Goal: Navigation & Orientation: Find specific page/section

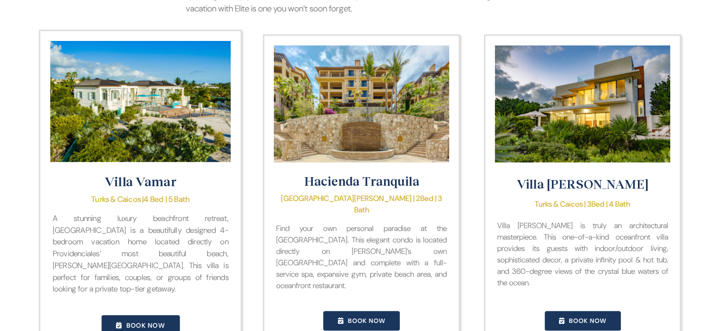
scroll to position [904, 0]
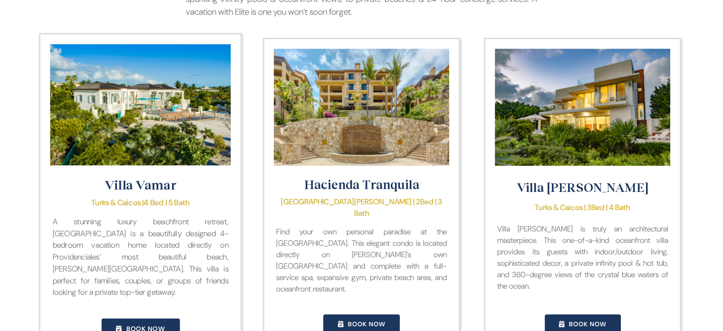
click at [159, 101] on img "Villa Vamar" at bounding box center [140, 104] width 181 height 121
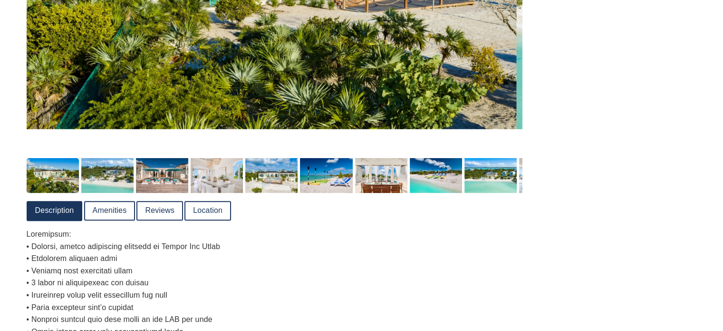
scroll to position [315, 0]
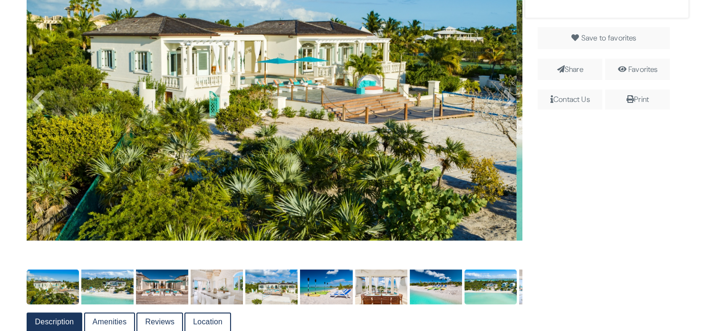
click at [491, 286] on img at bounding box center [491, 286] width 52 height 35
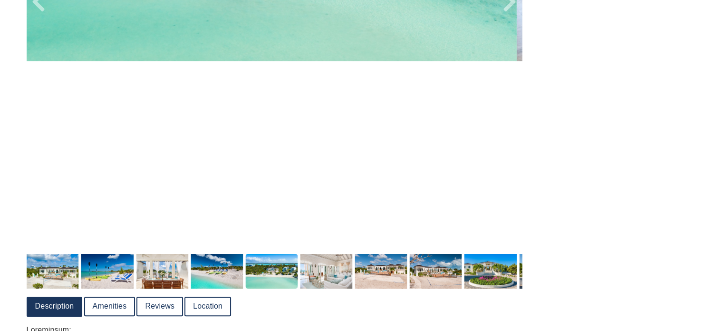
scroll to position [553, 0]
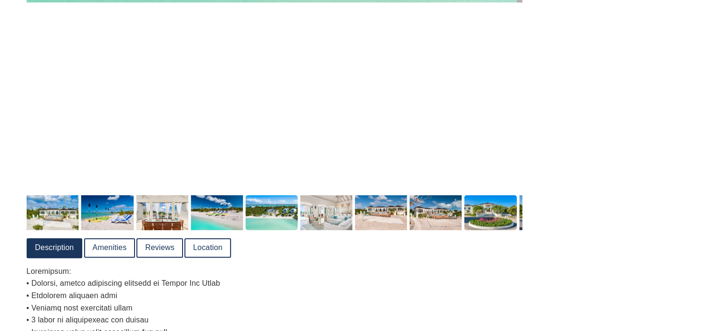
click at [494, 214] on img at bounding box center [491, 212] width 52 height 35
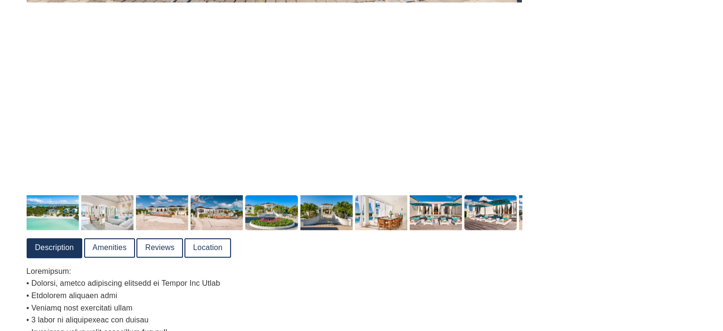
click at [492, 204] on img at bounding box center [491, 212] width 52 height 35
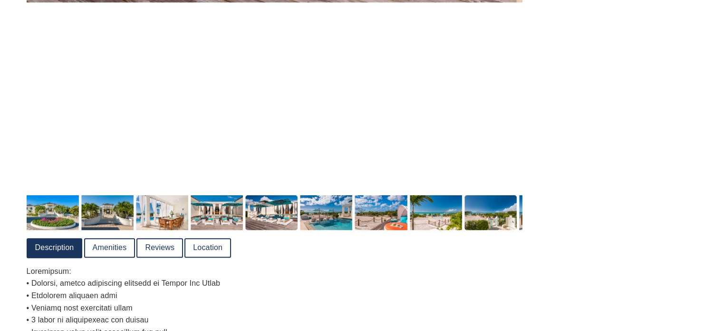
click at [485, 209] on img at bounding box center [491, 212] width 52 height 35
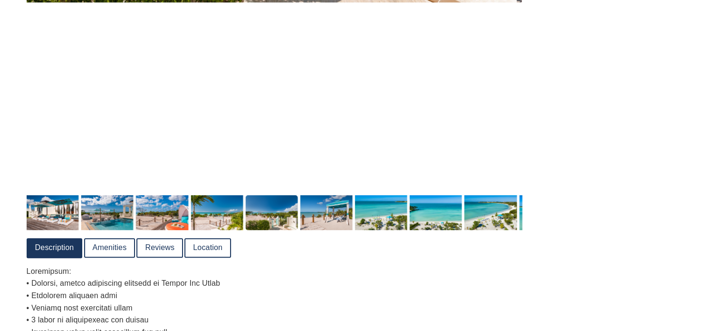
click at [485, 209] on img at bounding box center [491, 212] width 52 height 35
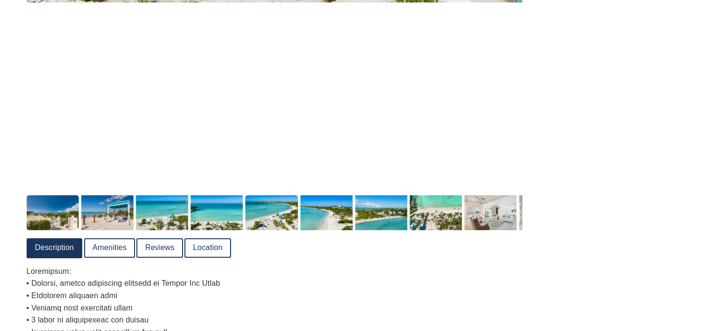
click at [485, 209] on img at bounding box center [491, 212] width 52 height 35
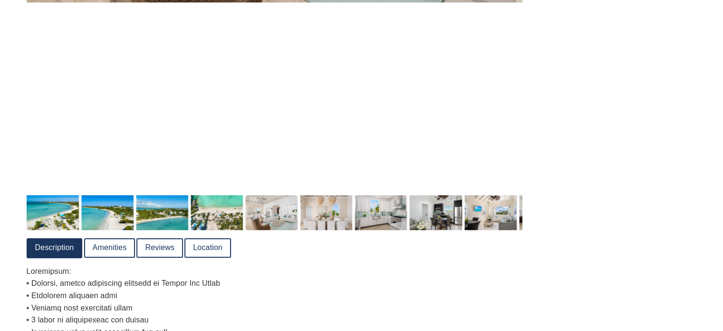
click at [382, 204] on img at bounding box center [381, 212] width 52 height 35
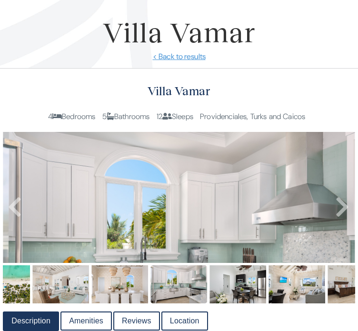
scroll to position [95, 0]
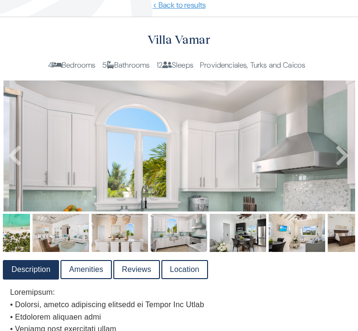
click at [198, 174] on img at bounding box center [179, 197] width 352 height 234
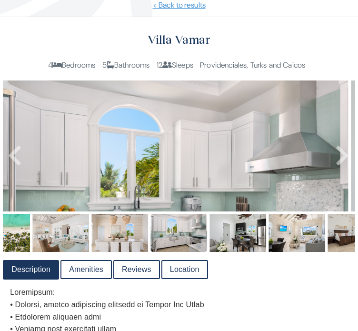
drag, startPoint x: 200, startPoint y: 170, endPoint x: 191, endPoint y: 135, distance: 36.8
click at [191, 135] on img at bounding box center [172, 197] width 352 height 234
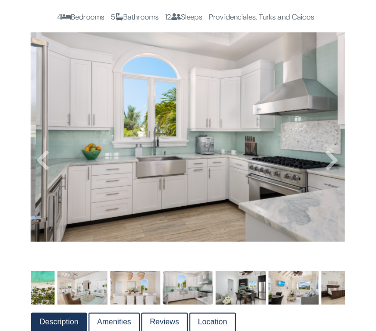
scroll to position [158, 0]
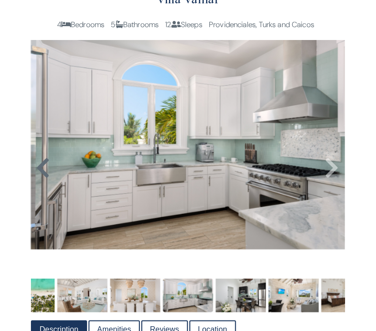
click at [44, 179] on icon at bounding box center [43, 167] width 14 height 23
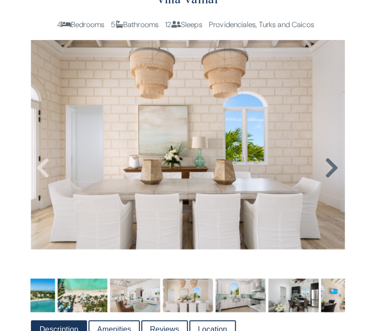
click at [331, 179] on icon at bounding box center [332, 167] width 14 height 23
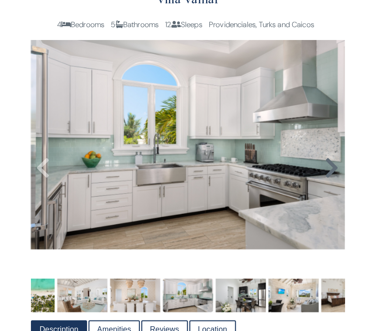
click at [331, 179] on icon at bounding box center [332, 167] width 14 height 23
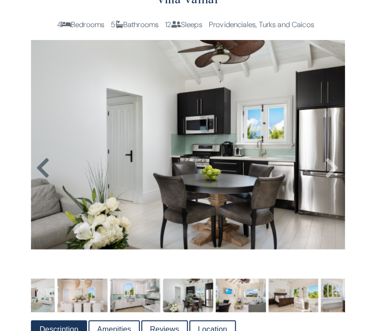
click at [43, 179] on icon at bounding box center [43, 167] width 14 height 23
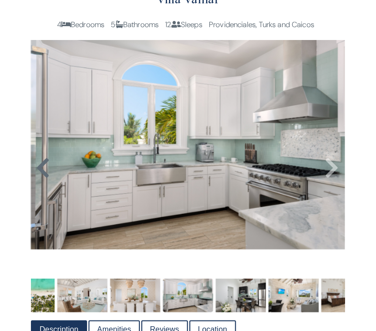
click at [43, 179] on icon at bounding box center [43, 167] width 14 height 23
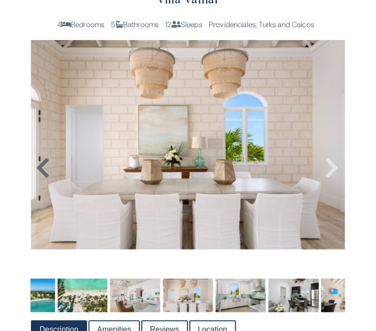
click at [43, 179] on icon at bounding box center [43, 167] width 14 height 23
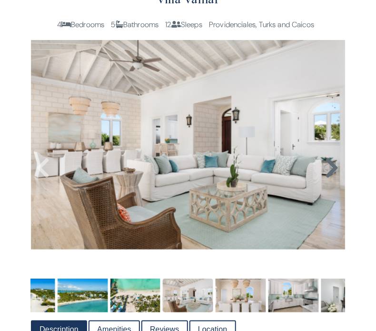
click at [331, 179] on icon at bounding box center [332, 167] width 14 height 23
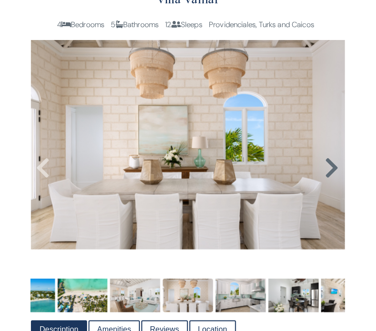
click at [331, 179] on icon at bounding box center [332, 167] width 14 height 23
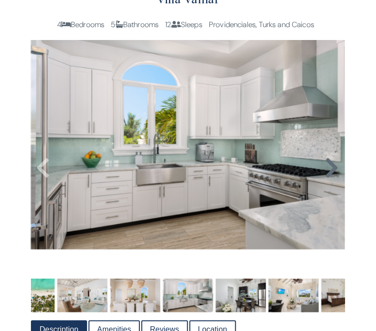
click at [331, 179] on icon at bounding box center [332, 167] width 14 height 23
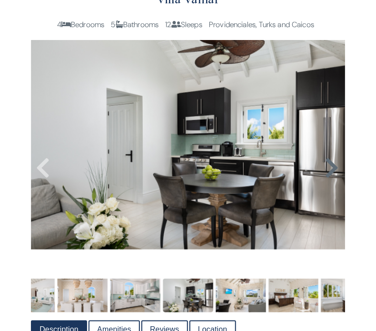
click at [331, 179] on icon at bounding box center [332, 167] width 14 height 23
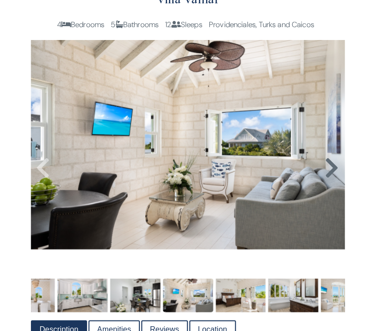
click at [336, 179] on icon at bounding box center [332, 167] width 14 height 23
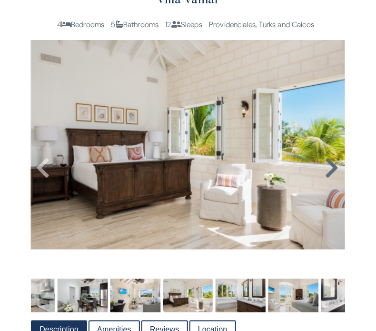
click at [331, 179] on icon at bounding box center [332, 167] width 14 height 23
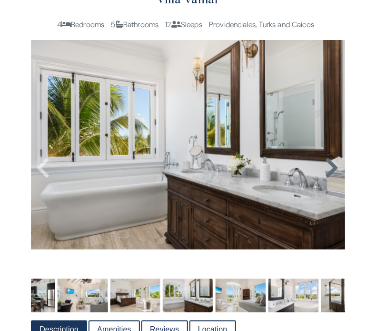
click at [331, 179] on icon at bounding box center [332, 167] width 14 height 23
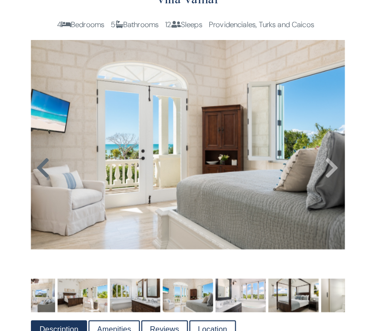
click at [42, 179] on icon at bounding box center [43, 167] width 14 height 23
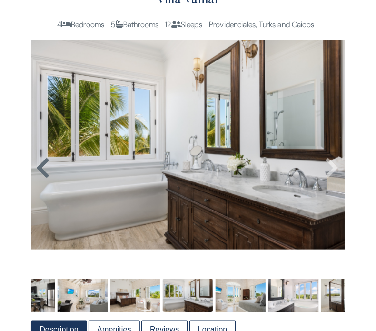
click at [49, 179] on icon at bounding box center [43, 167] width 14 height 23
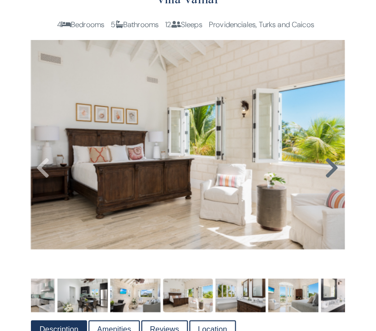
click at [327, 179] on icon at bounding box center [332, 167] width 14 height 23
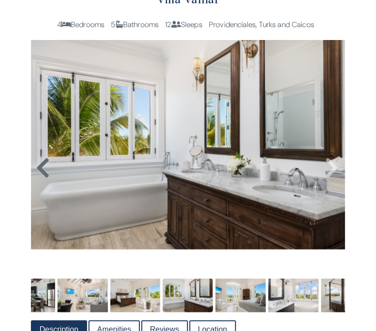
click at [40, 179] on icon at bounding box center [43, 167] width 14 height 23
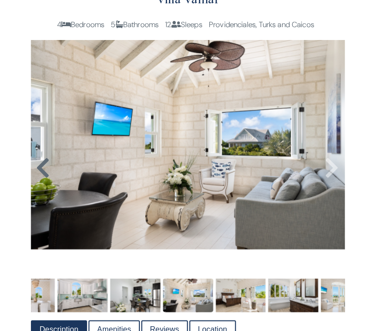
click at [40, 179] on icon at bounding box center [43, 167] width 14 height 23
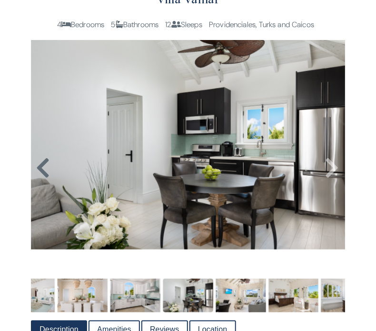
click at [40, 179] on icon at bounding box center [43, 167] width 14 height 23
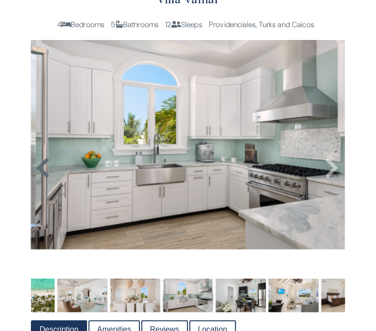
click at [40, 179] on icon at bounding box center [43, 167] width 14 height 23
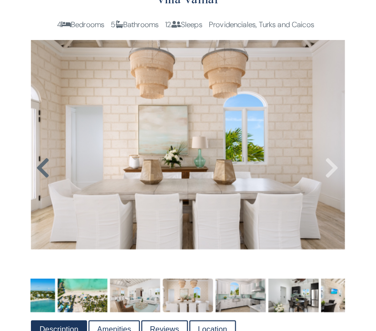
click at [40, 179] on icon at bounding box center [43, 167] width 14 height 23
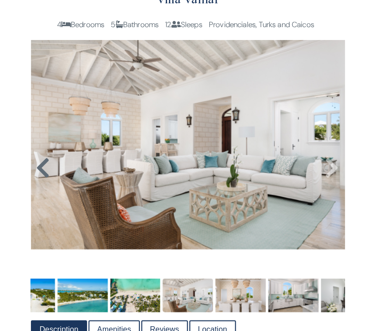
click at [40, 179] on icon at bounding box center [43, 167] width 14 height 23
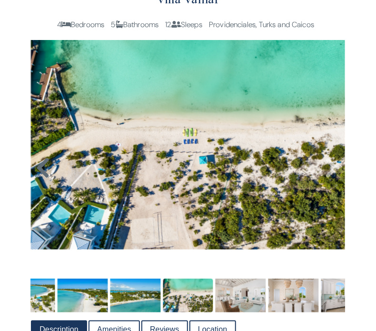
click at [40, 179] on icon at bounding box center [43, 167] width 14 height 23
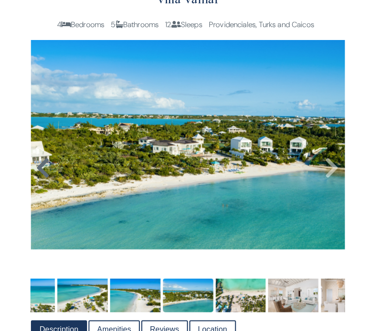
click at [40, 179] on icon at bounding box center [43, 167] width 14 height 23
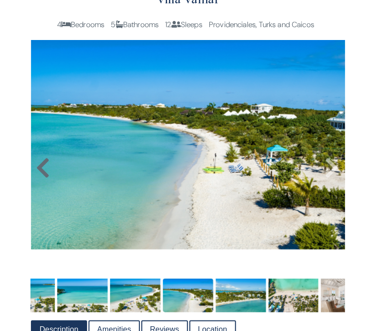
click at [40, 179] on icon at bounding box center [43, 167] width 14 height 23
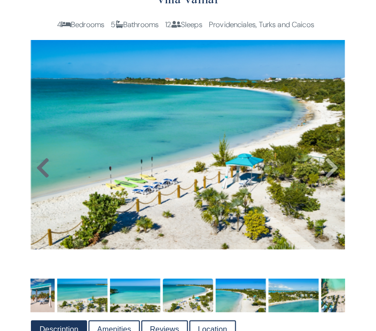
click at [40, 179] on icon at bounding box center [43, 167] width 14 height 23
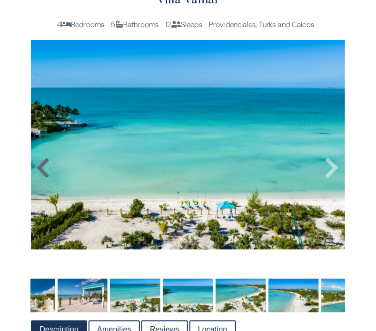
click at [40, 179] on icon at bounding box center [43, 167] width 14 height 23
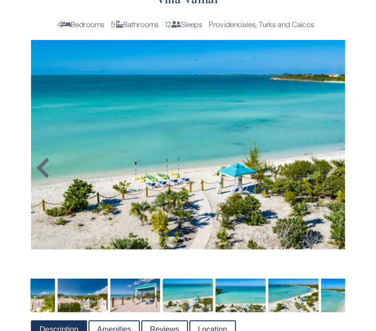
click at [40, 179] on icon at bounding box center [43, 167] width 14 height 23
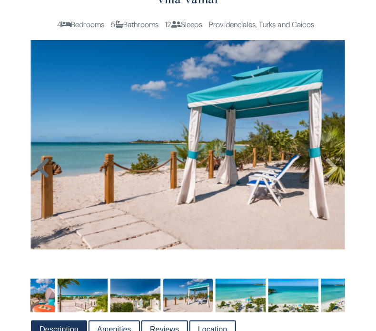
click at [40, 179] on icon at bounding box center [43, 167] width 14 height 23
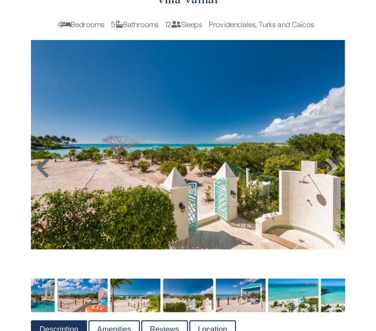
click at [40, 179] on icon at bounding box center [43, 167] width 14 height 23
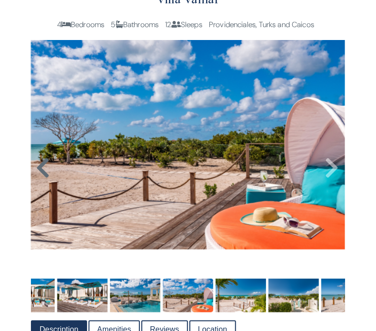
click at [40, 179] on icon at bounding box center [43, 167] width 14 height 23
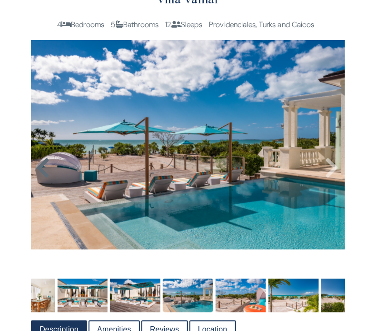
click at [40, 179] on icon at bounding box center [43, 167] width 14 height 23
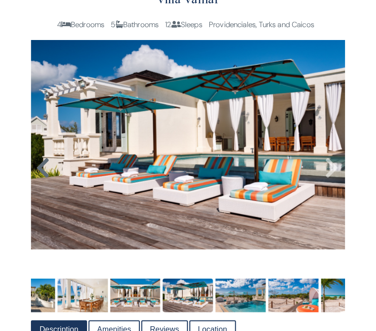
click at [40, 179] on icon at bounding box center [43, 167] width 14 height 23
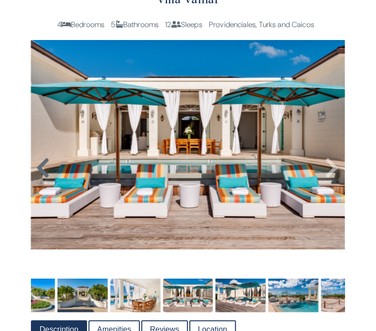
click at [40, 179] on icon at bounding box center [43, 167] width 14 height 23
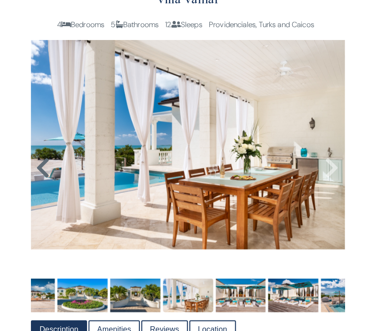
click at [40, 179] on icon at bounding box center [43, 167] width 14 height 23
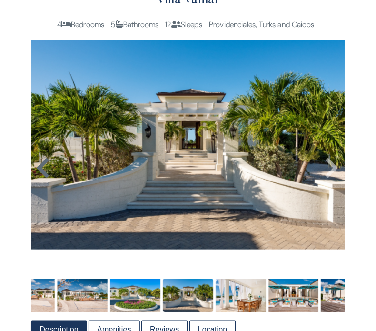
click at [40, 179] on icon at bounding box center [43, 167] width 14 height 23
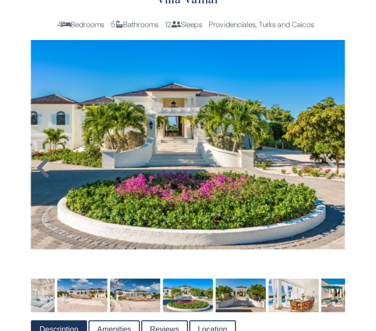
click at [40, 179] on icon at bounding box center [43, 167] width 14 height 23
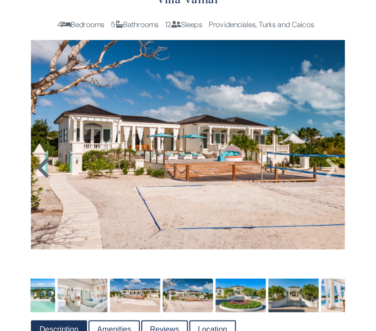
click at [40, 179] on icon at bounding box center [43, 167] width 14 height 23
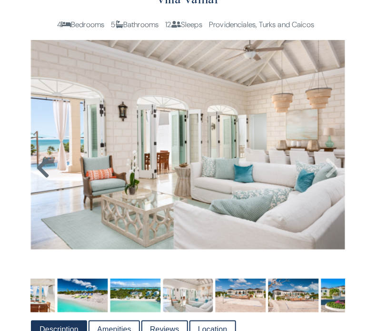
click at [40, 179] on icon at bounding box center [43, 167] width 14 height 23
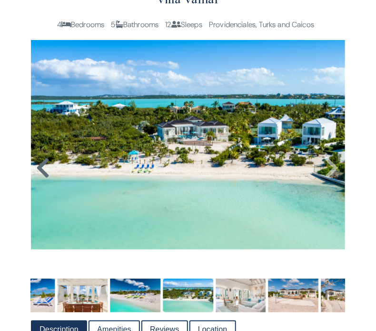
click at [40, 179] on icon at bounding box center [43, 167] width 14 height 23
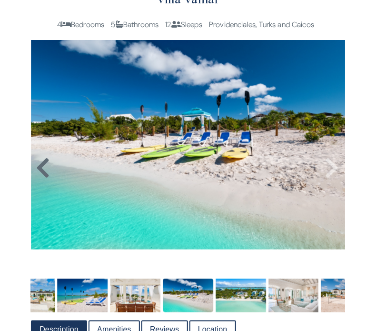
click at [40, 179] on icon at bounding box center [43, 167] width 14 height 23
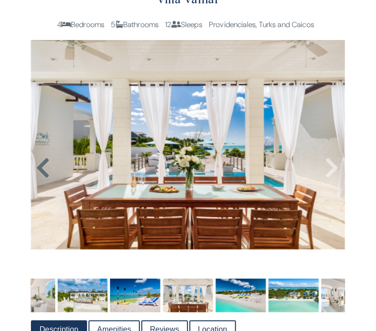
click at [40, 179] on icon at bounding box center [43, 167] width 14 height 23
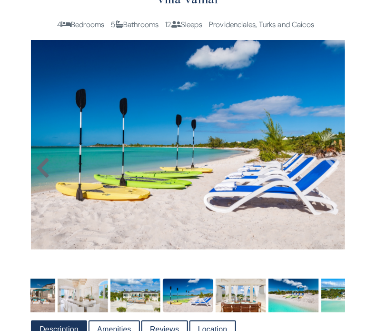
click at [40, 179] on icon at bounding box center [43, 167] width 14 height 23
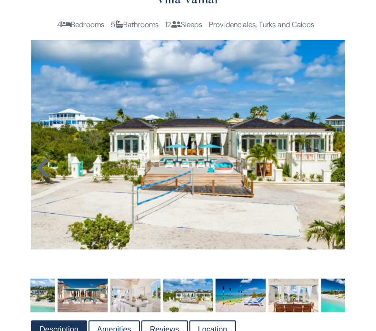
click at [40, 179] on icon at bounding box center [43, 167] width 14 height 23
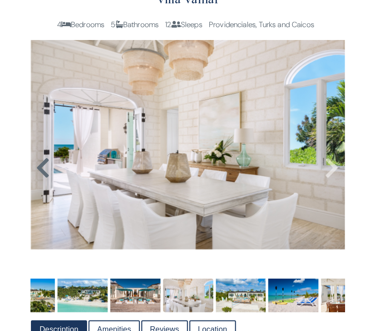
click at [40, 179] on icon at bounding box center [43, 167] width 14 height 23
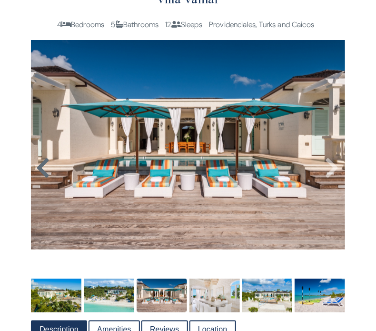
click at [40, 179] on icon at bounding box center [43, 167] width 14 height 23
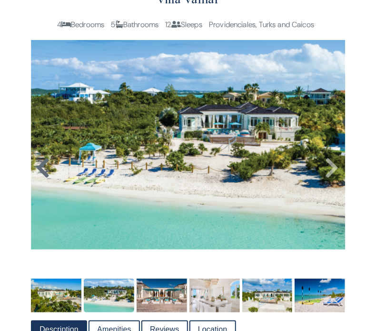
click at [40, 179] on icon at bounding box center [43, 167] width 14 height 23
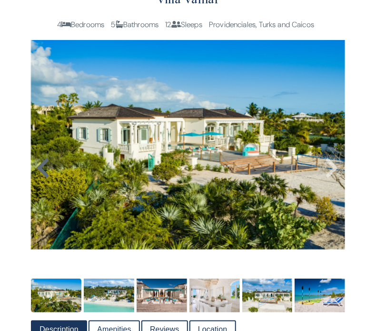
click at [40, 179] on icon at bounding box center [43, 167] width 14 height 23
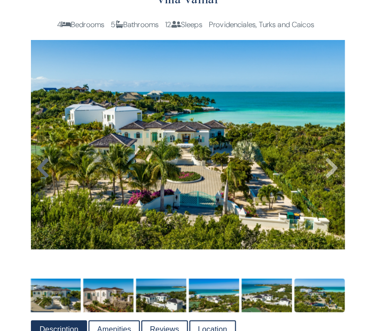
click at [40, 188] on img at bounding box center [188, 144] width 314 height 209
click at [40, 179] on icon at bounding box center [43, 167] width 14 height 23
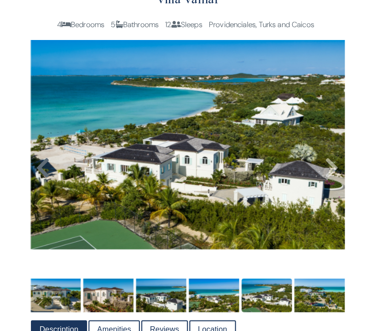
click at [40, 179] on icon at bounding box center [43, 167] width 14 height 23
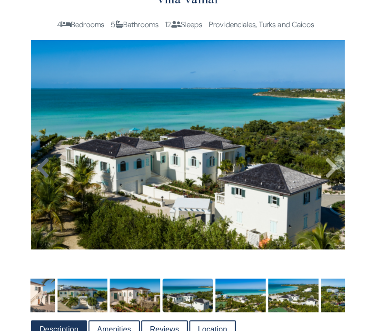
click at [40, 179] on icon at bounding box center [43, 167] width 14 height 23
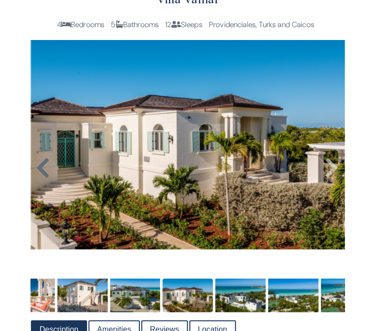
click at [40, 179] on icon at bounding box center [43, 167] width 14 height 23
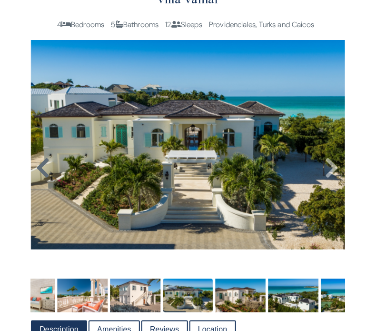
click at [40, 179] on icon at bounding box center [43, 167] width 14 height 23
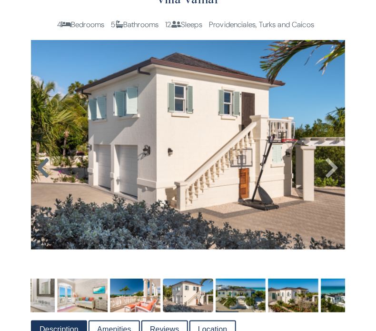
click at [40, 179] on icon at bounding box center [43, 167] width 14 height 23
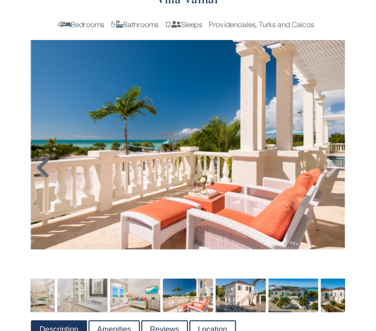
click at [40, 179] on icon at bounding box center [43, 167] width 14 height 23
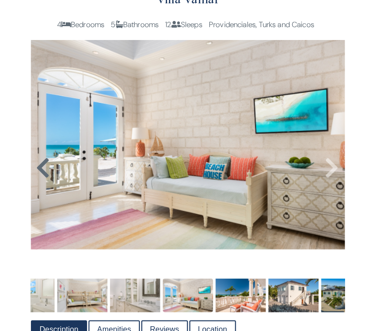
click at [40, 179] on icon at bounding box center [43, 167] width 14 height 23
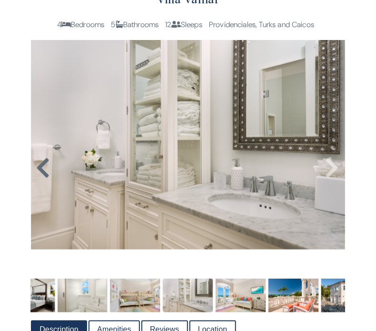
click at [40, 179] on icon at bounding box center [43, 167] width 14 height 23
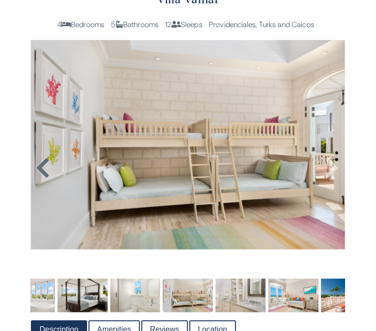
click at [40, 179] on icon at bounding box center [43, 167] width 14 height 23
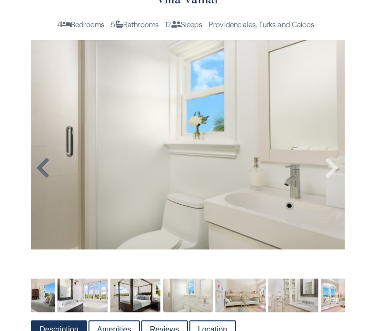
click at [40, 179] on icon at bounding box center [43, 167] width 14 height 23
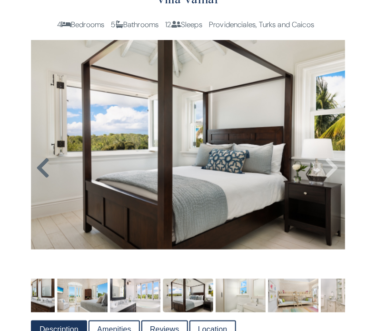
click at [40, 179] on icon at bounding box center [43, 167] width 14 height 23
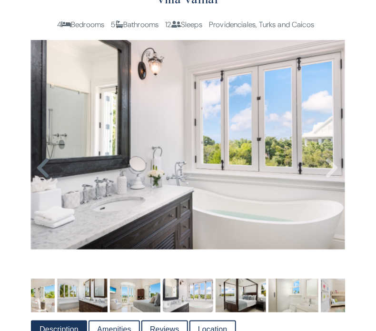
click at [40, 179] on icon at bounding box center [43, 167] width 14 height 23
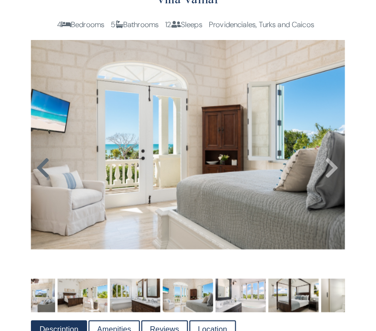
click at [40, 179] on icon at bounding box center [43, 167] width 14 height 23
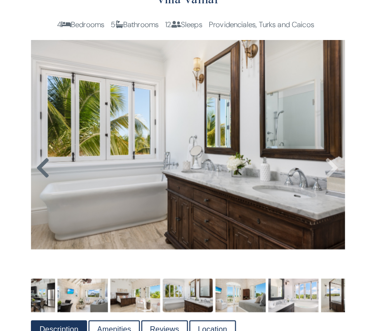
click at [40, 179] on icon at bounding box center [43, 167] width 14 height 23
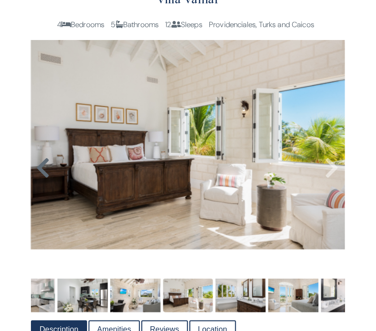
click at [40, 179] on icon at bounding box center [43, 167] width 14 height 23
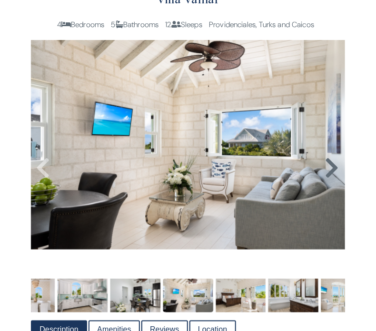
click at [333, 179] on icon at bounding box center [332, 167] width 14 height 23
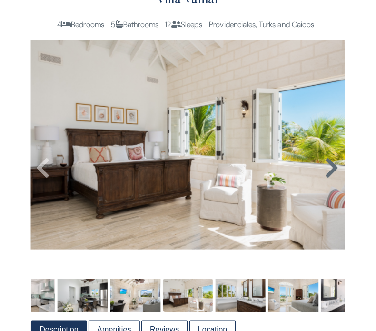
click at [333, 179] on icon at bounding box center [332, 167] width 14 height 23
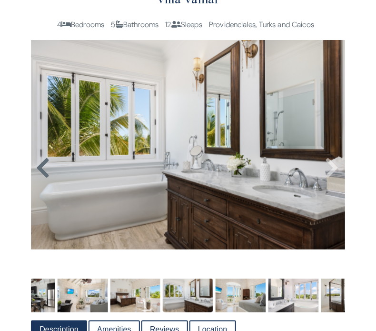
click at [46, 179] on icon at bounding box center [43, 167] width 14 height 23
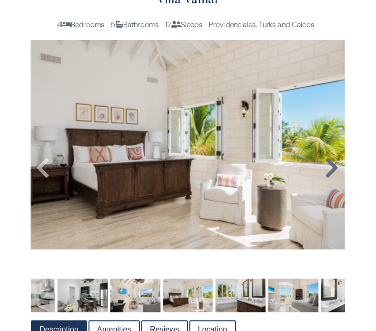
click at [338, 179] on icon at bounding box center [332, 167] width 14 height 23
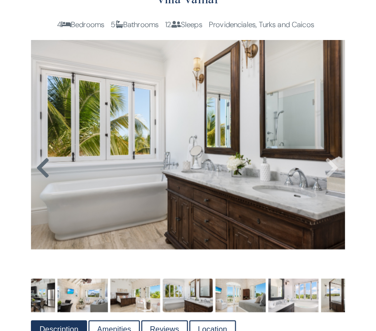
click at [42, 179] on icon at bounding box center [43, 167] width 14 height 23
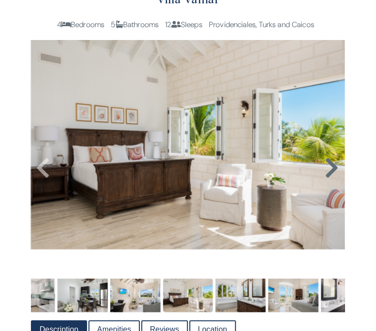
click at [330, 179] on icon at bounding box center [332, 167] width 14 height 23
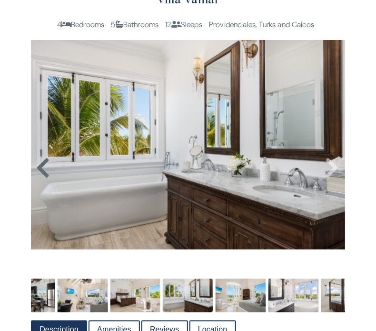
click at [36, 179] on icon at bounding box center [43, 167] width 14 height 23
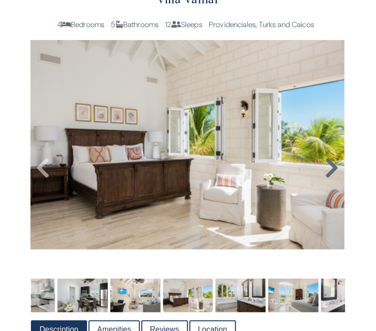
click at [335, 179] on icon at bounding box center [332, 167] width 14 height 23
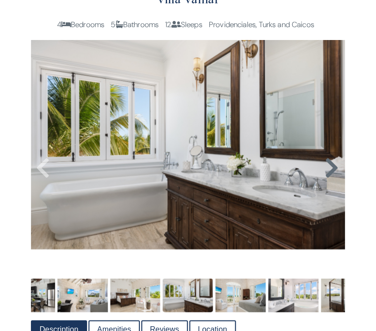
click at [335, 179] on icon at bounding box center [332, 167] width 14 height 23
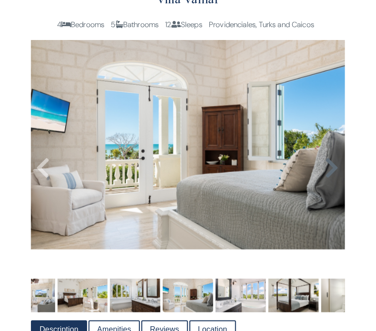
click at [335, 179] on icon at bounding box center [332, 167] width 14 height 23
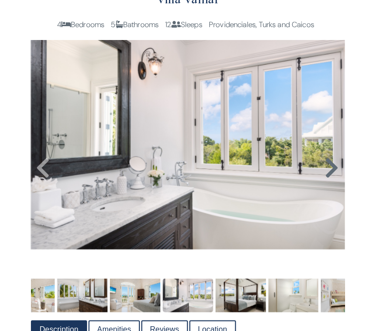
click at [335, 179] on icon at bounding box center [332, 167] width 14 height 23
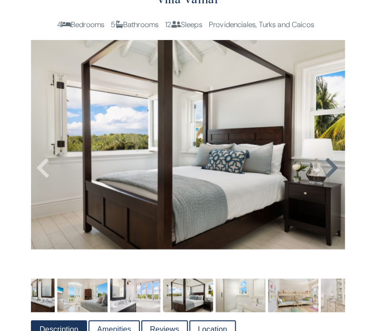
click at [335, 179] on icon at bounding box center [332, 167] width 14 height 23
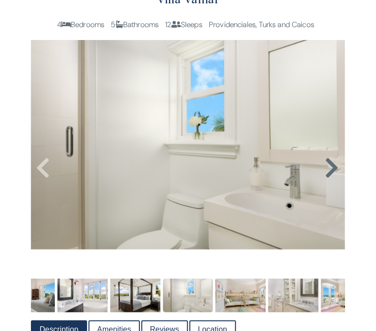
click at [333, 179] on icon at bounding box center [332, 167] width 14 height 23
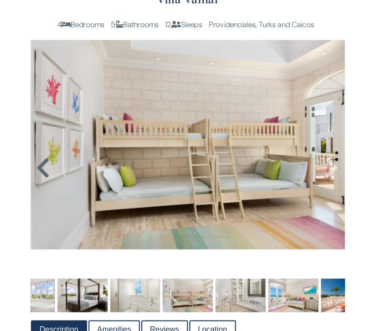
click at [46, 179] on icon at bounding box center [43, 167] width 14 height 23
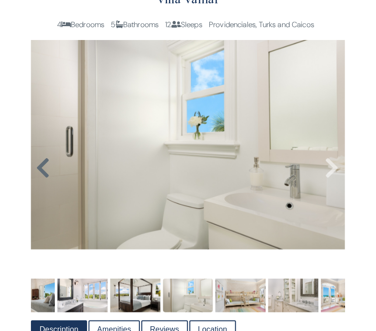
click at [46, 179] on icon at bounding box center [43, 167] width 14 height 23
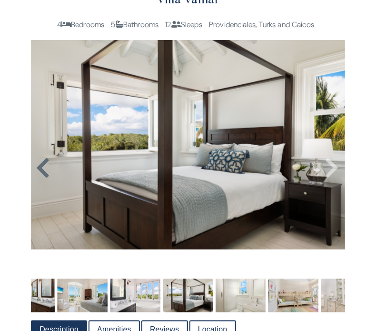
click at [46, 179] on icon at bounding box center [43, 167] width 14 height 23
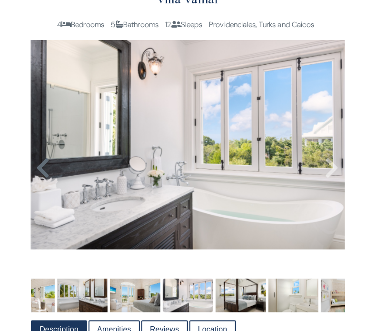
click at [46, 179] on icon at bounding box center [43, 167] width 14 height 23
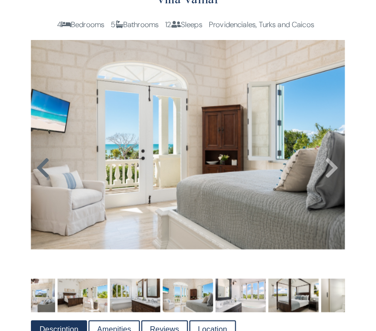
click at [43, 179] on icon at bounding box center [43, 167] width 14 height 23
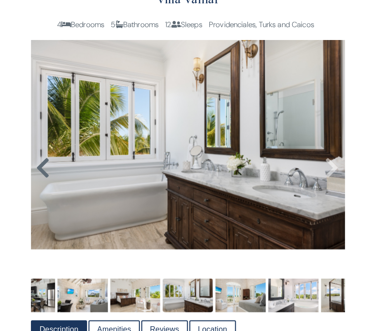
click at [43, 179] on icon at bounding box center [43, 167] width 14 height 23
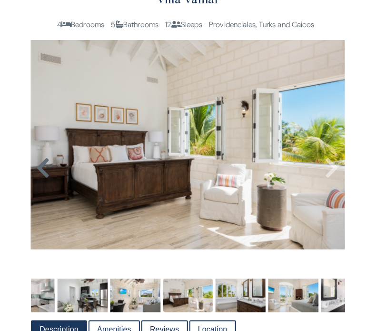
click at [39, 179] on icon at bounding box center [43, 167] width 14 height 23
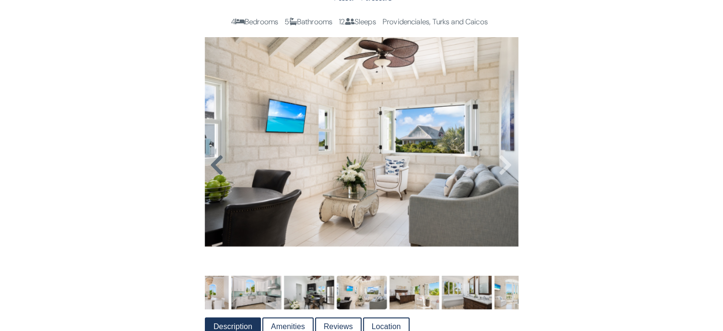
scroll to position [165, 0]
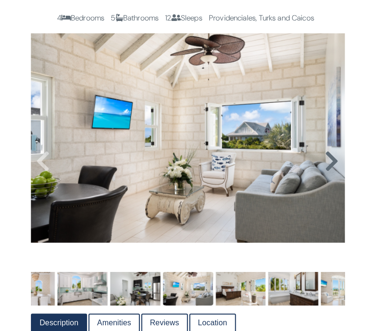
click at [331, 172] on icon at bounding box center [332, 160] width 14 height 23
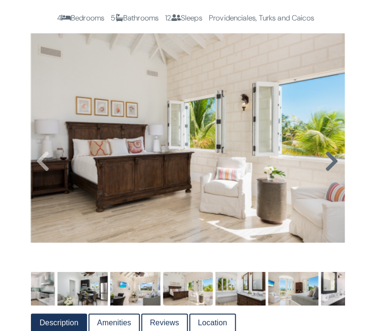
click at [331, 172] on icon at bounding box center [332, 160] width 14 height 23
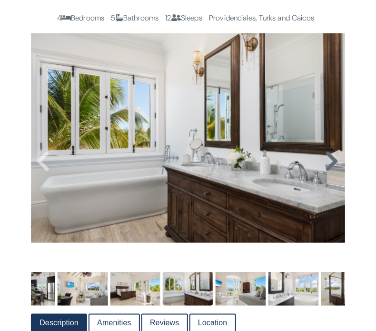
click at [331, 172] on icon at bounding box center [332, 160] width 14 height 23
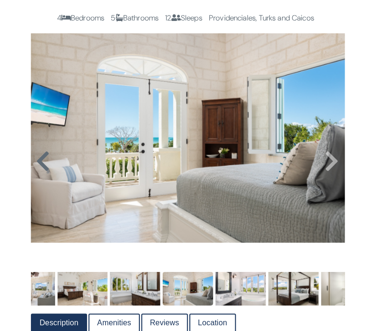
click at [45, 172] on icon at bounding box center [43, 160] width 14 height 23
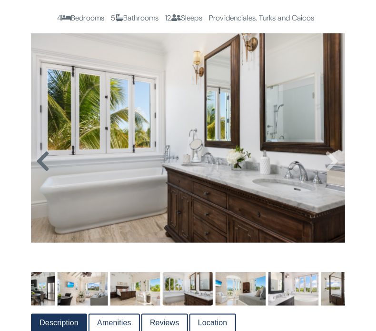
click at [45, 172] on icon at bounding box center [43, 160] width 14 height 23
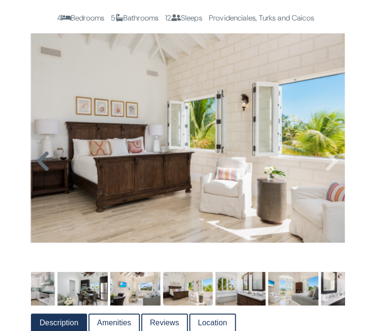
click at [45, 172] on icon at bounding box center [43, 160] width 14 height 23
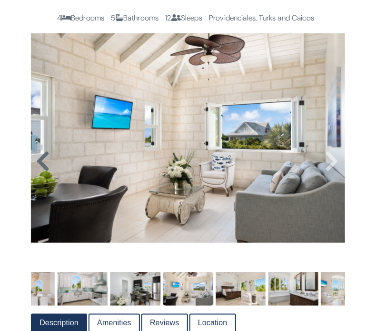
click at [45, 172] on icon at bounding box center [43, 160] width 14 height 23
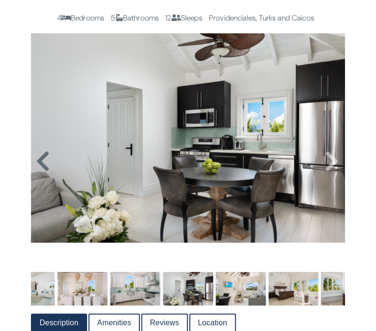
click at [45, 172] on icon at bounding box center [43, 160] width 14 height 23
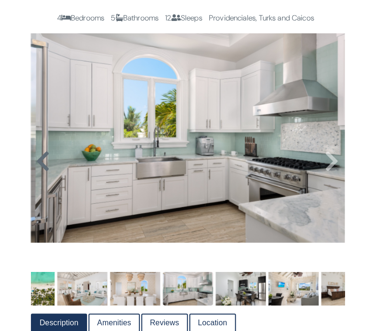
click at [45, 172] on icon at bounding box center [43, 160] width 14 height 23
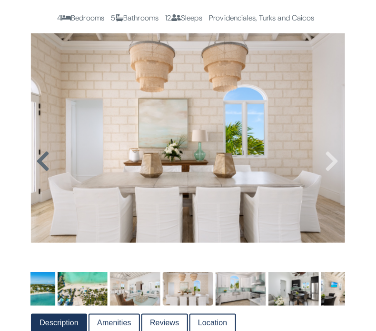
click at [41, 172] on icon at bounding box center [43, 160] width 14 height 23
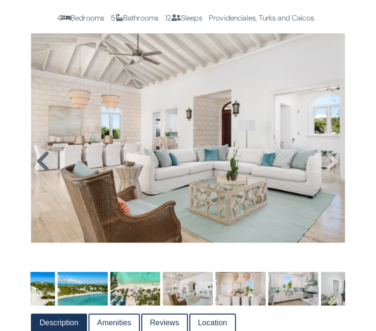
click at [41, 172] on icon at bounding box center [43, 160] width 14 height 23
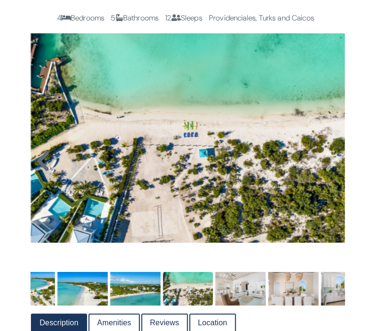
click at [41, 172] on icon at bounding box center [43, 160] width 14 height 23
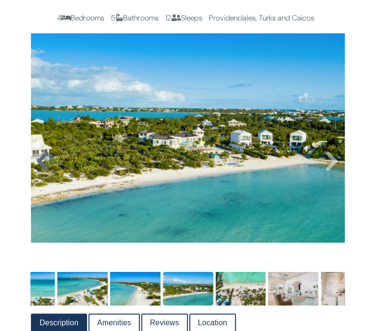
click at [38, 172] on icon at bounding box center [43, 160] width 14 height 23
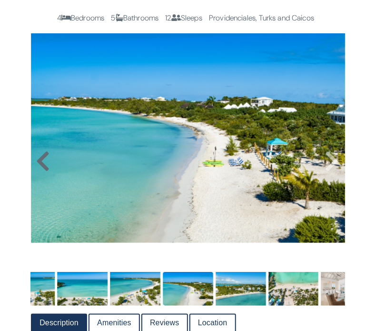
click at [38, 172] on icon at bounding box center [43, 160] width 14 height 23
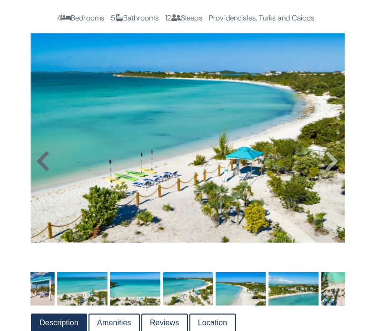
click at [38, 172] on icon at bounding box center [43, 160] width 14 height 23
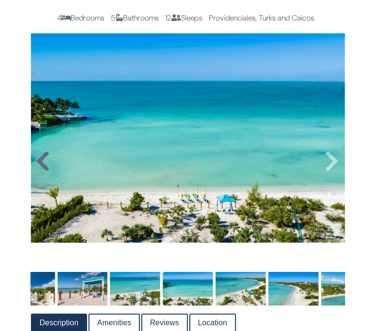
click at [38, 172] on icon at bounding box center [43, 160] width 14 height 23
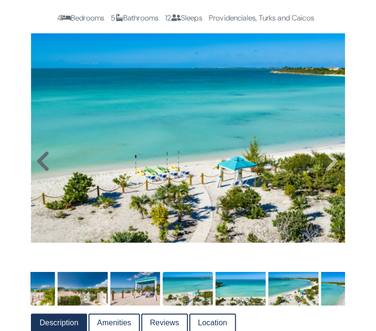
click at [38, 172] on icon at bounding box center [43, 160] width 14 height 23
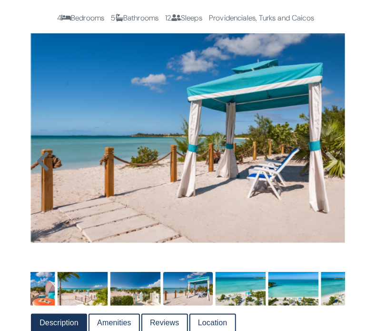
click at [38, 172] on icon at bounding box center [43, 160] width 14 height 23
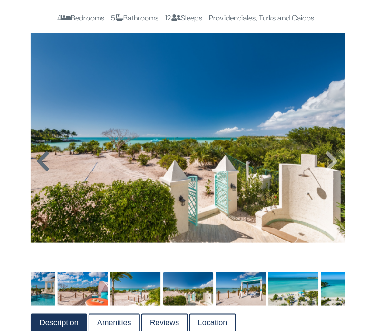
click at [38, 172] on icon at bounding box center [43, 160] width 14 height 23
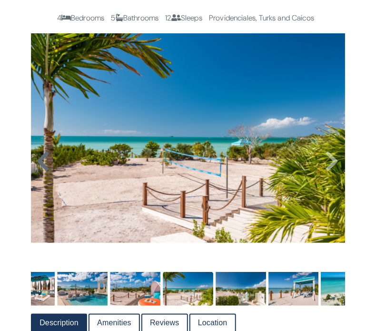
click at [38, 172] on icon at bounding box center [43, 160] width 14 height 23
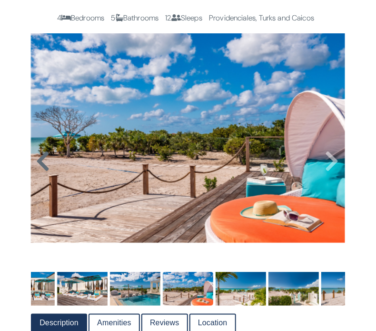
click at [38, 172] on icon at bounding box center [43, 160] width 14 height 23
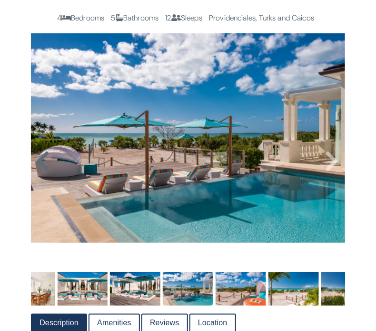
click at [38, 172] on icon at bounding box center [43, 160] width 14 height 23
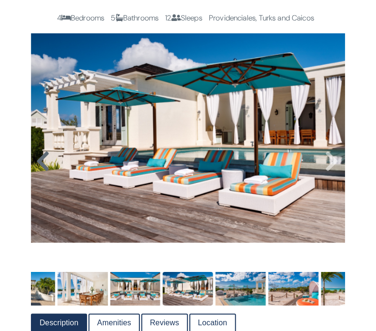
click at [38, 172] on icon at bounding box center [43, 160] width 14 height 23
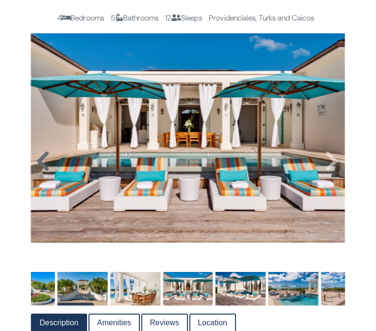
click at [38, 172] on icon at bounding box center [43, 160] width 14 height 23
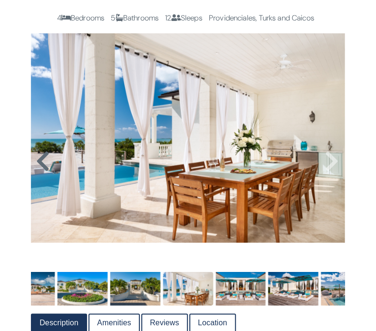
click at [38, 172] on icon at bounding box center [43, 160] width 14 height 23
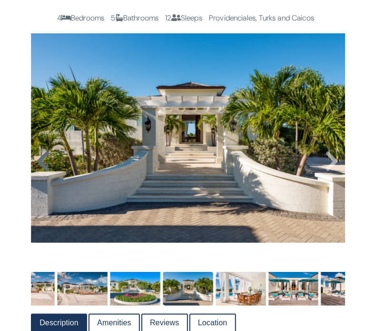
click at [38, 172] on icon at bounding box center [43, 160] width 14 height 23
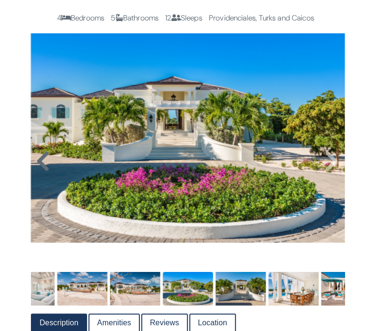
click at [38, 172] on icon at bounding box center [43, 160] width 14 height 23
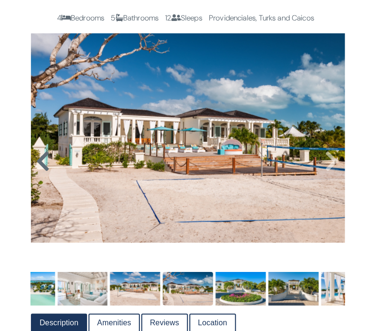
click at [38, 172] on icon at bounding box center [43, 160] width 14 height 23
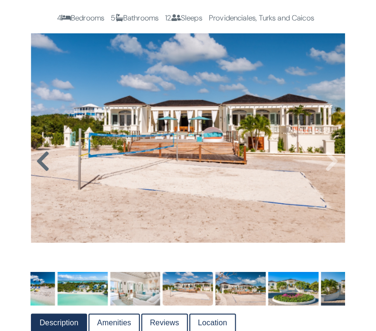
click at [38, 172] on icon at bounding box center [43, 160] width 14 height 23
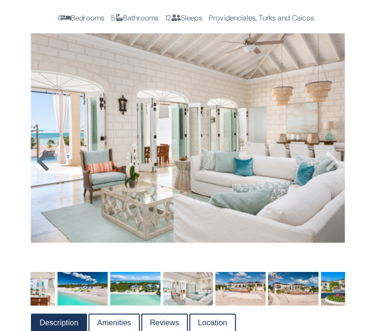
click at [38, 172] on icon at bounding box center [43, 160] width 14 height 23
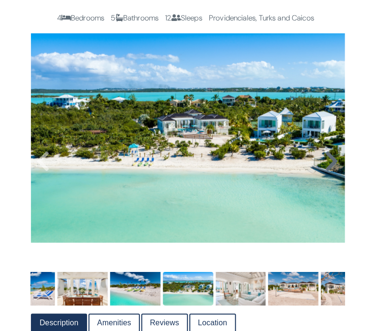
click at [329, 172] on icon at bounding box center [332, 160] width 14 height 23
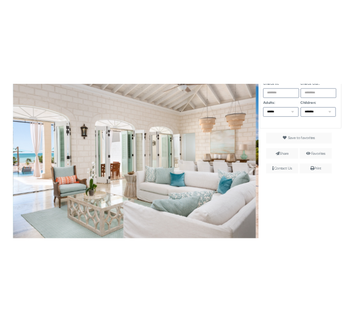
scroll to position [243, 0]
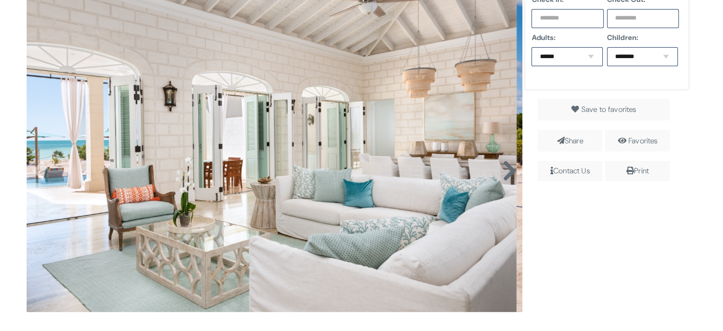
click at [504, 167] on icon at bounding box center [509, 170] width 14 height 23
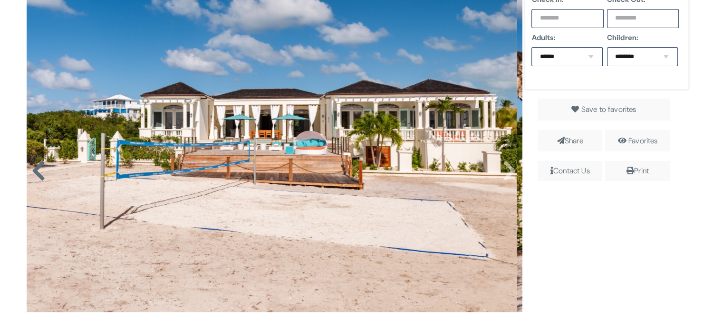
click at [32, 165] on icon at bounding box center [38, 170] width 14 height 23
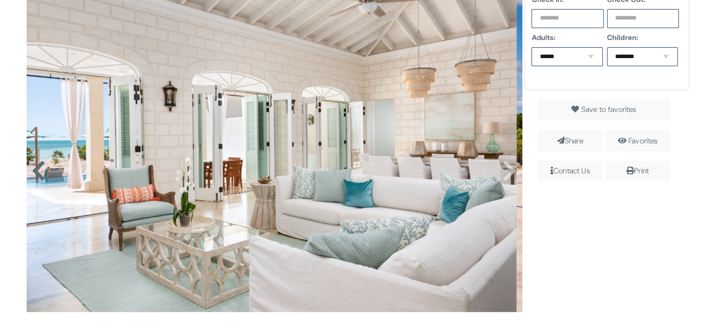
click at [32, 165] on icon at bounding box center [38, 170] width 14 height 23
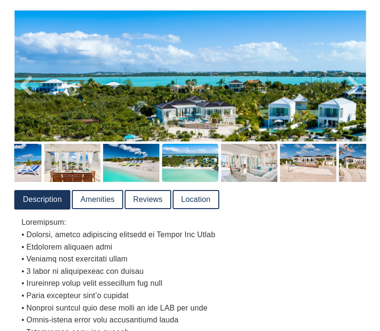
scroll to position [166, 0]
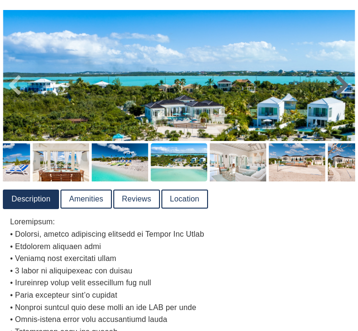
click at [336, 78] on icon at bounding box center [342, 85] width 14 height 23
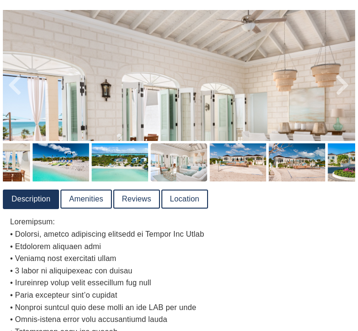
click at [333, 87] on img at bounding box center [179, 127] width 352 height 234
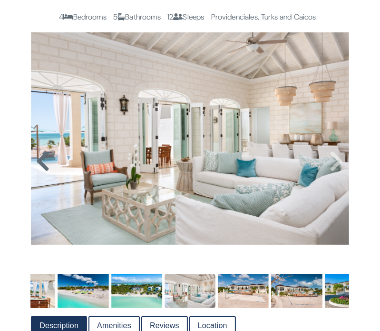
click at [43, 173] on icon at bounding box center [43, 161] width 14 height 23
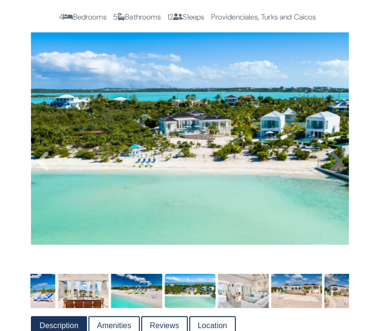
click at [337, 173] on icon at bounding box center [336, 161] width 14 height 23
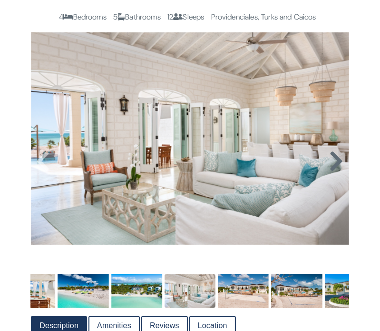
click at [337, 173] on icon at bounding box center [336, 161] width 14 height 23
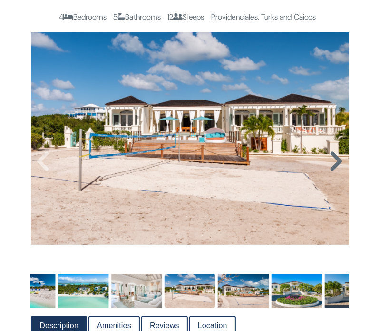
click at [337, 173] on icon at bounding box center [336, 161] width 14 height 23
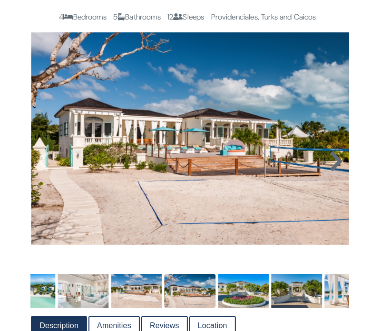
click at [337, 173] on icon at bounding box center [336, 161] width 14 height 23
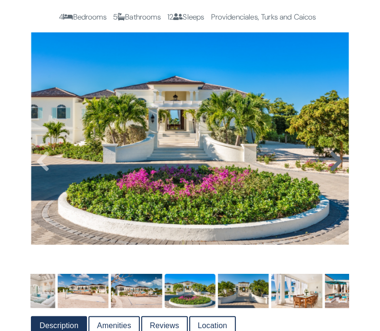
click at [337, 173] on icon at bounding box center [336, 161] width 14 height 23
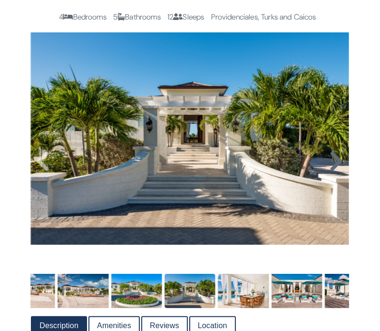
click at [337, 173] on icon at bounding box center [336, 161] width 14 height 23
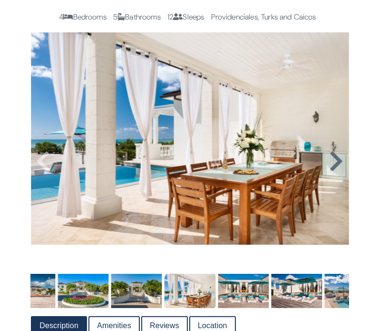
click at [337, 173] on icon at bounding box center [336, 161] width 14 height 23
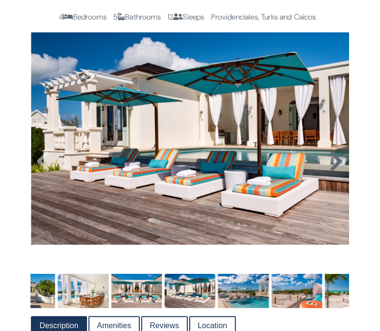
click at [337, 173] on icon at bounding box center [336, 161] width 14 height 23
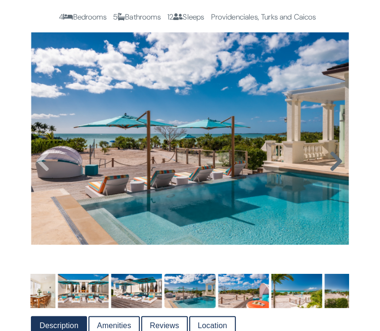
click at [337, 173] on icon at bounding box center [336, 161] width 14 height 23
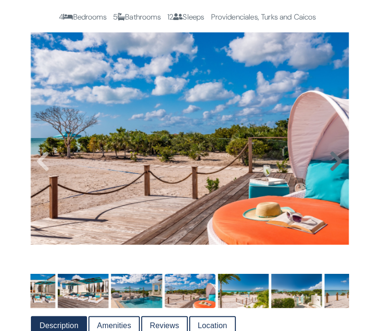
click at [337, 173] on icon at bounding box center [336, 161] width 14 height 23
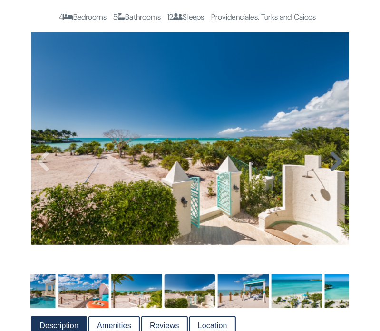
click at [337, 173] on icon at bounding box center [336, 161] width 14 height 23
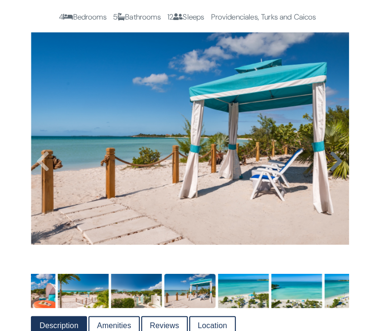
click at [337, 173] on icon at bounding box center [336, 161] width 14 height 23
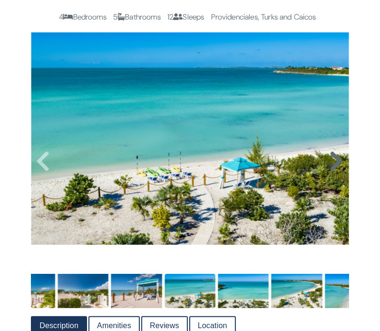
click at [337, 173] on icon at bounding box center [336, 161] width 14 height 23
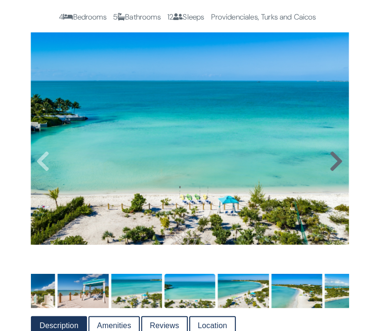
click at [337, 173] on icon at bounding box center [336, 161] width 14 height 23
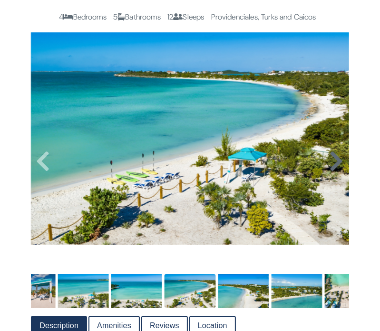
click at [337, 173] on icon at bounding box center [336, 161] width 14 height 23
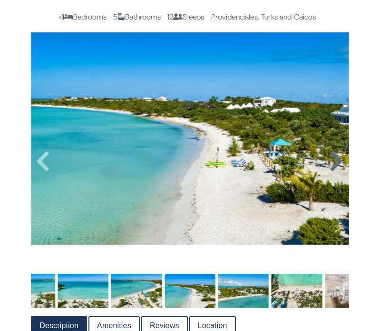
click at [337, 173] on icon at bounding box center [336, 161] width 14 height 23
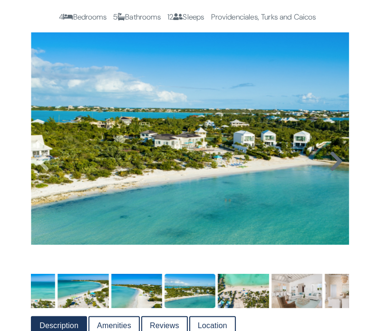
click at [337, 173] on icon at bounding box center [336, 161] width 14 height 23
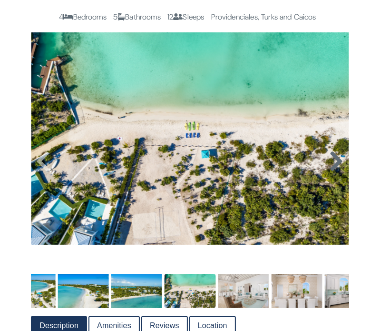
click at [337, 173] on icon at bounding box center [336, 161] width 14 height 23
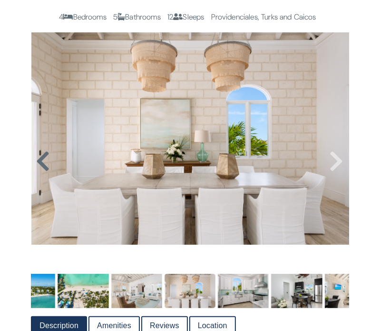
click at [42, 173] on icon at bounding box center [43, 161] width 14 height 23
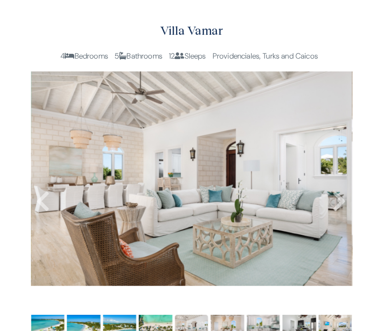
scroll to position [133, 0]
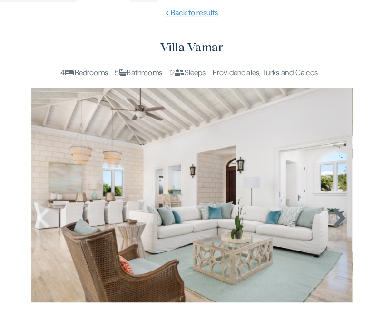
click at [338, 214] on icon at bounding box center [339, 217] width 14 height 23
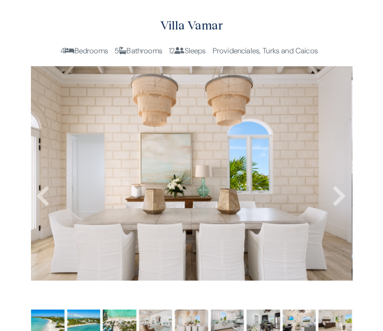
scroll to position [160, 0]
